Goal: Information Seeking & Learning: Compare options

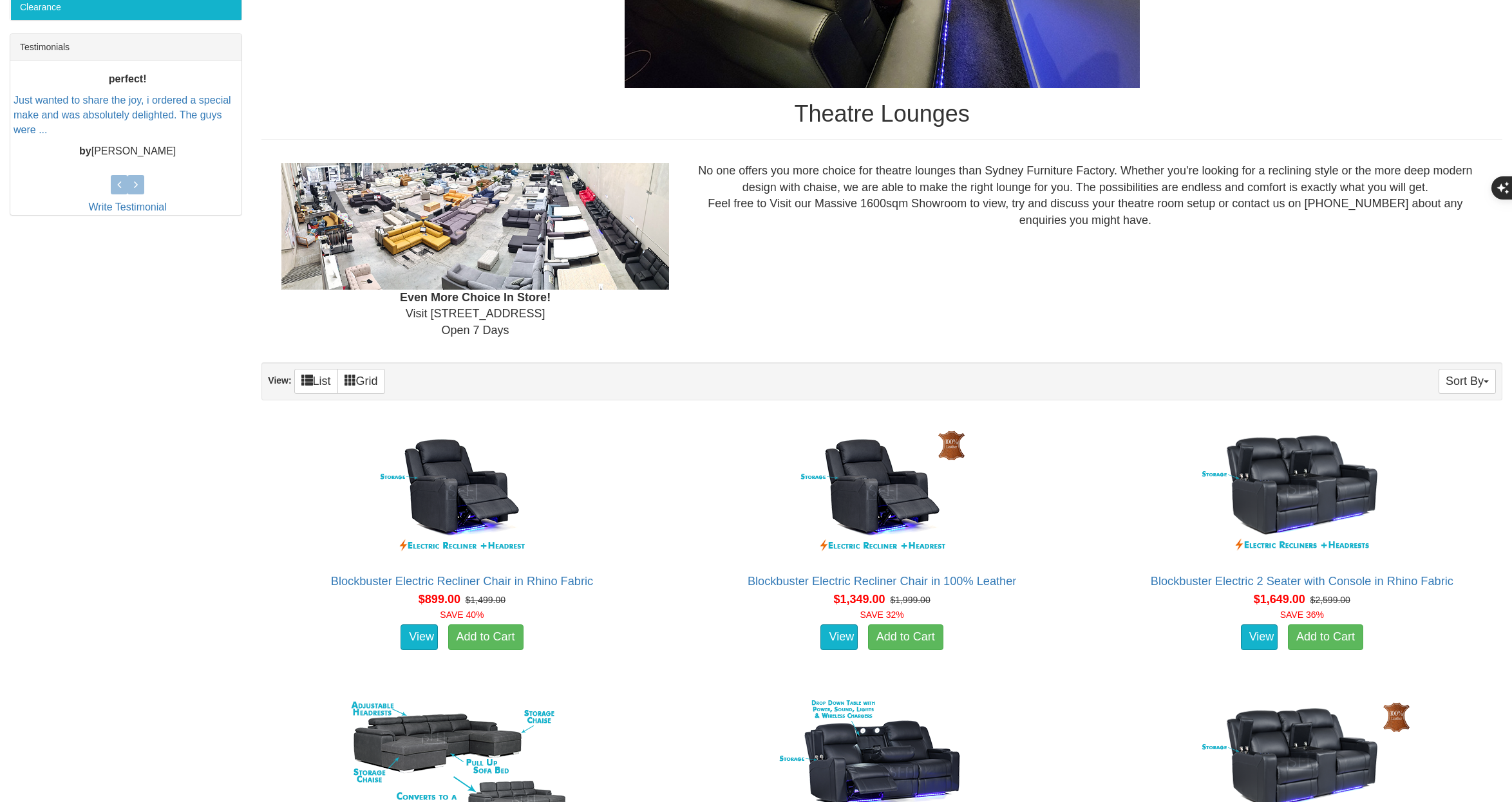
scroll to position [515, 0]
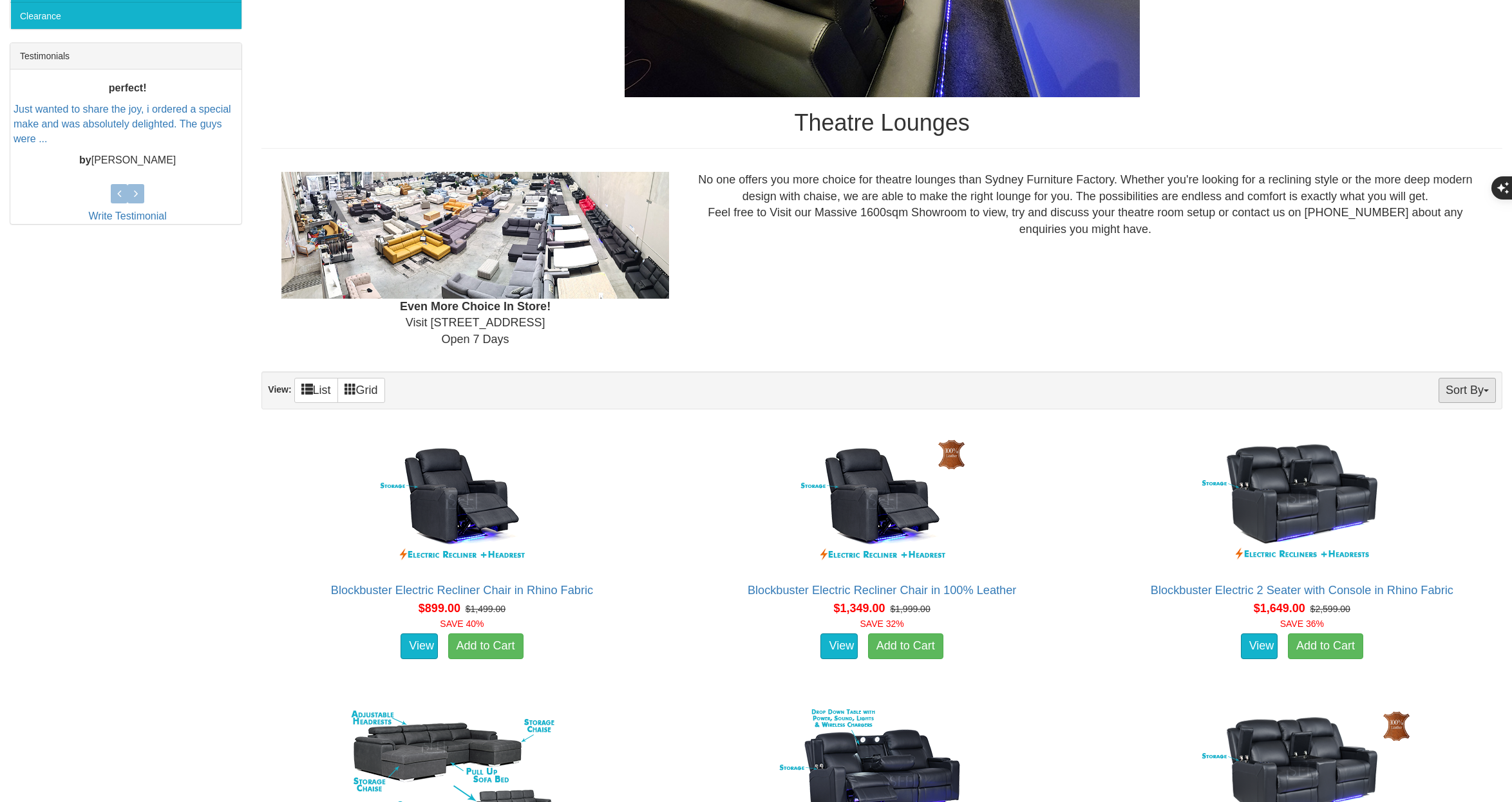
click at [1450, 397] on button "Sort By" at bounding box center [1467, 390] width 57 height 25
click at [1431, 430] on link "Price+" at bounding box center [1444, 433] width 101 height 17
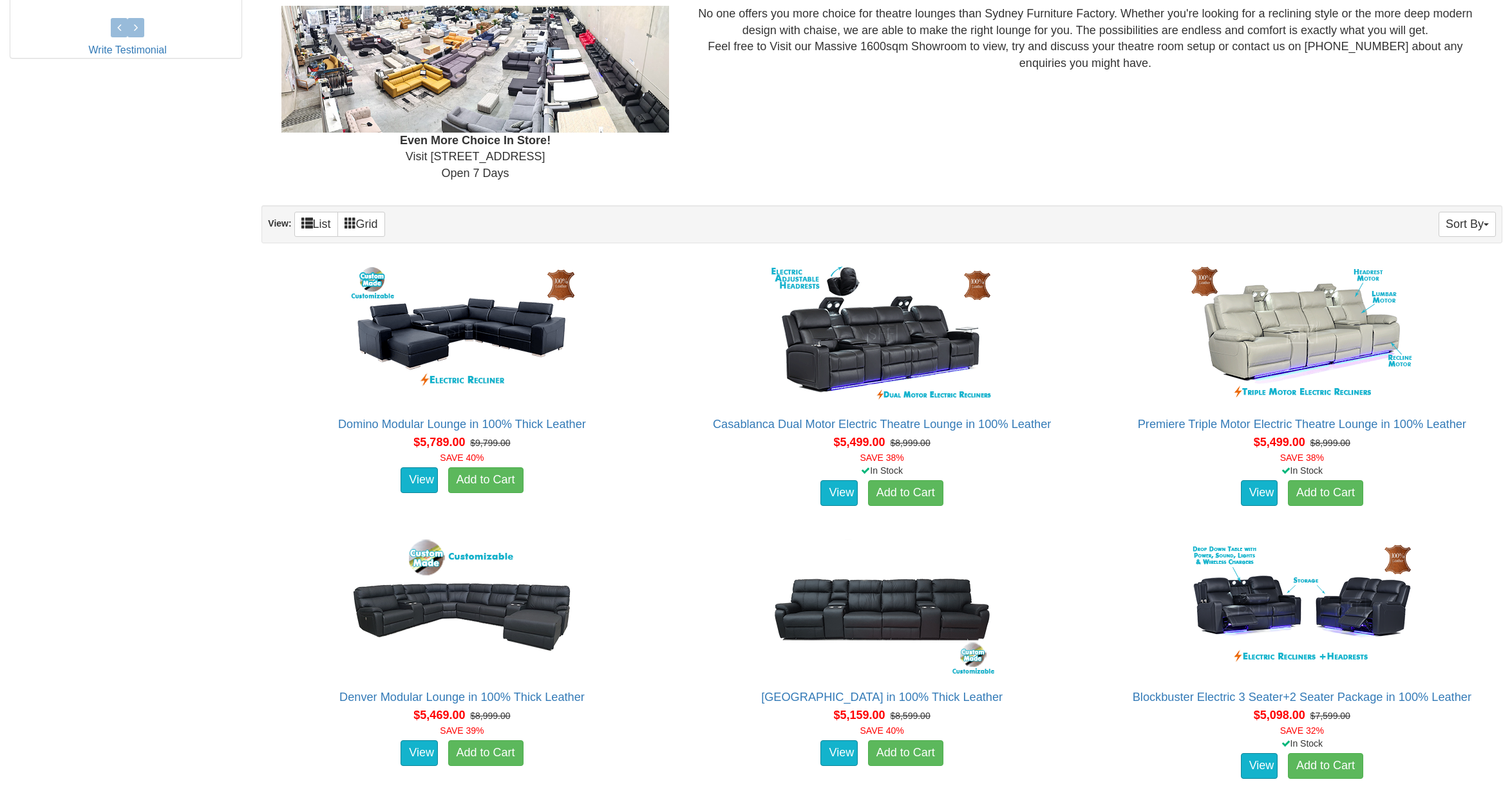
scroll to position [708, 0]
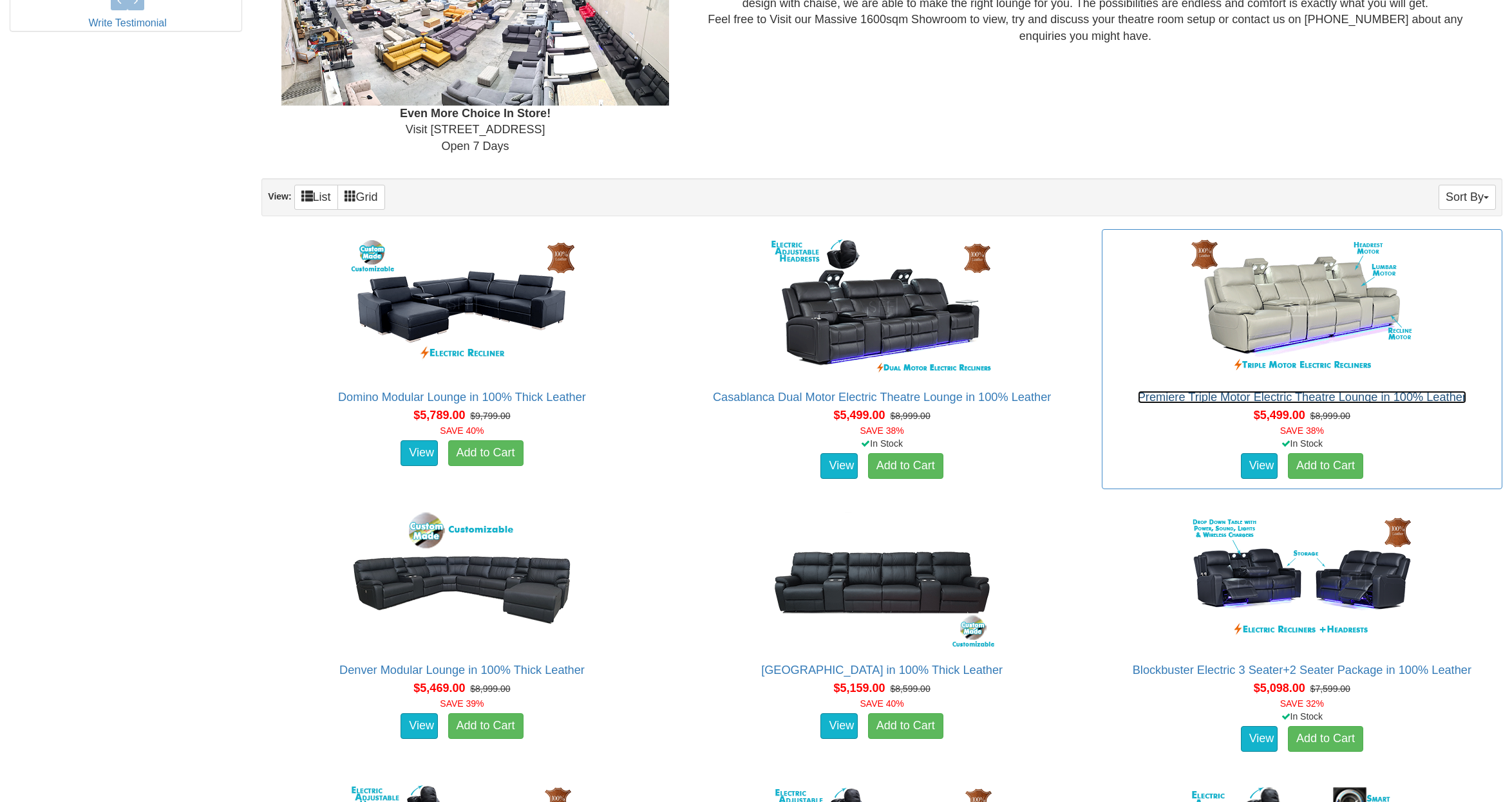
click at [1167, 398] on link "Premiere Triple Motor Electric Theatre Lounge in 100% Leather" at bounding box center [1302, 397] width 329 height 13
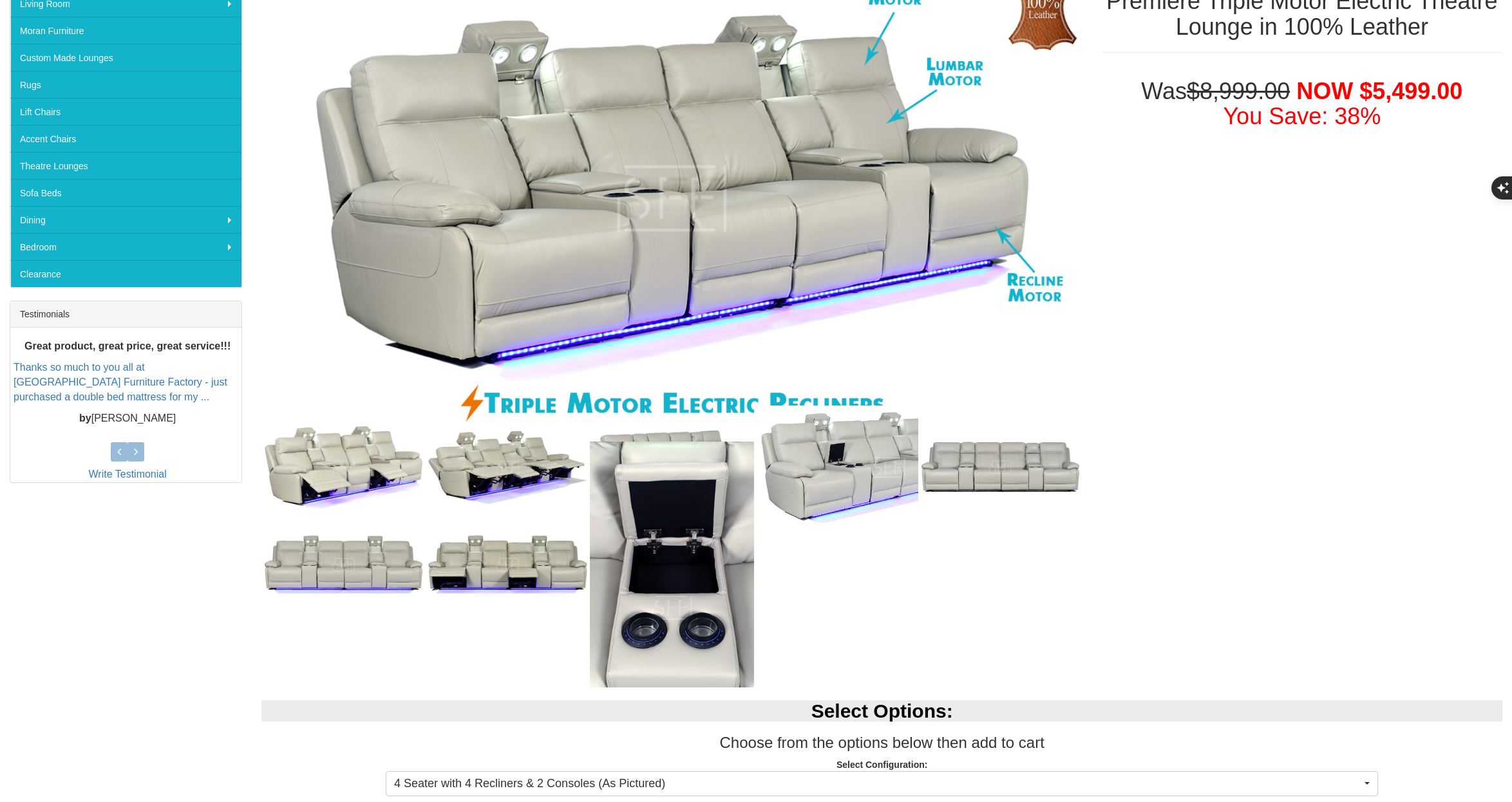
scroll to position [257, 0]
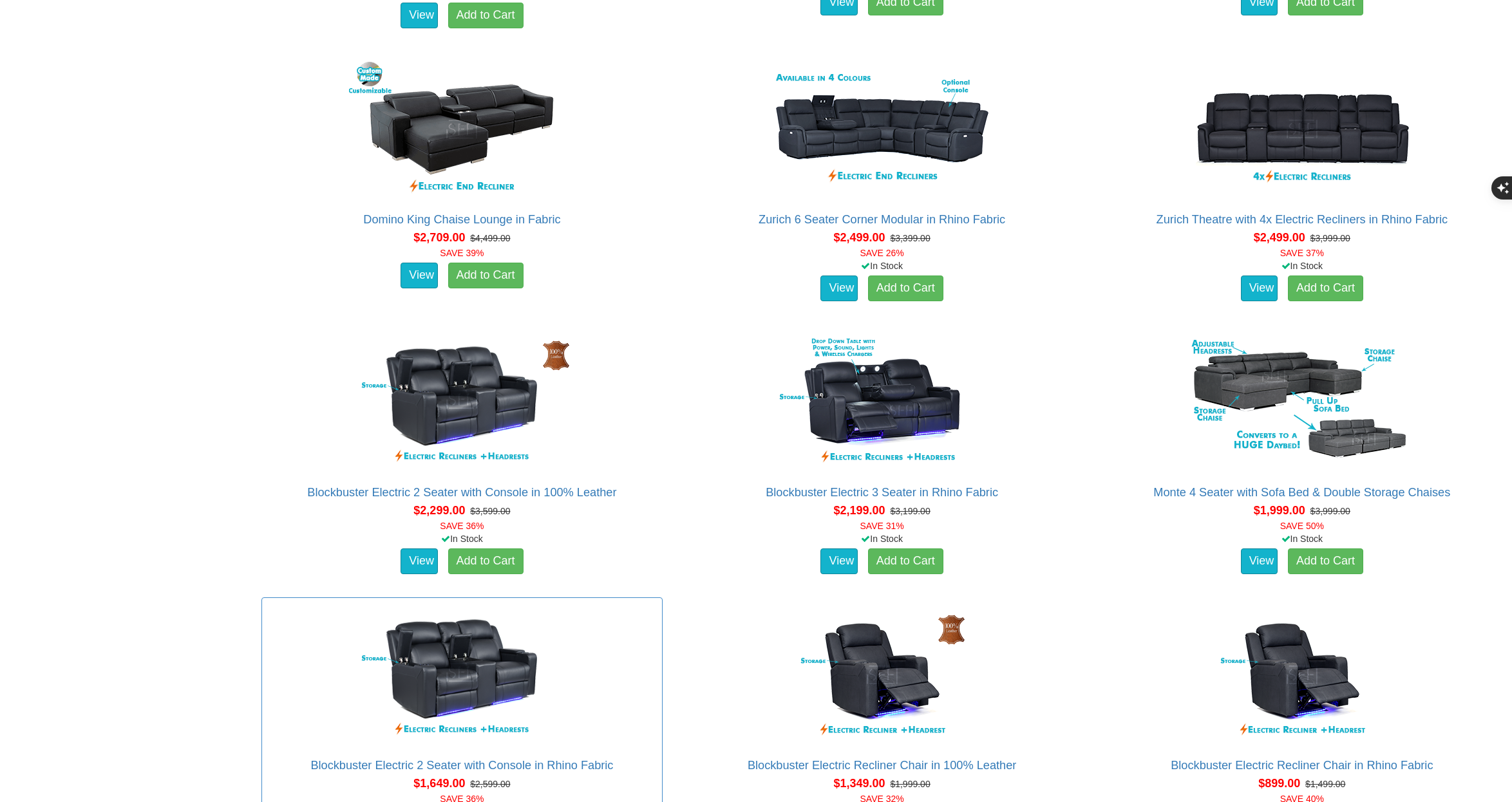
scroll to position [3732, 0]
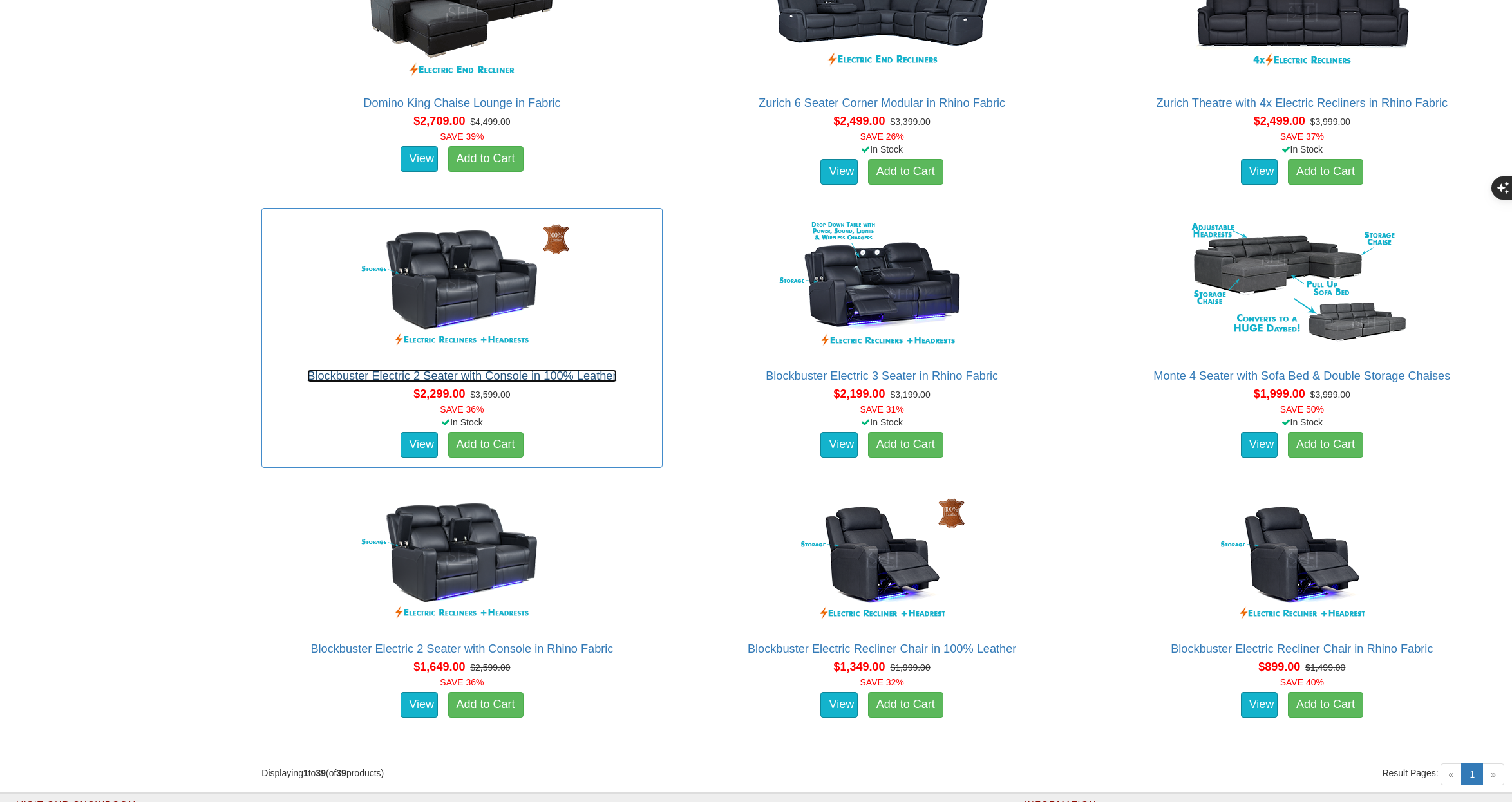
click at [440, 372] on link "Blockbuster Electric 2 Seater with Console in 100% Leather" at bounding box center [461, 375] width 309 height 13
